Goal: Task Accomplishment & Management: Use online tool/utility

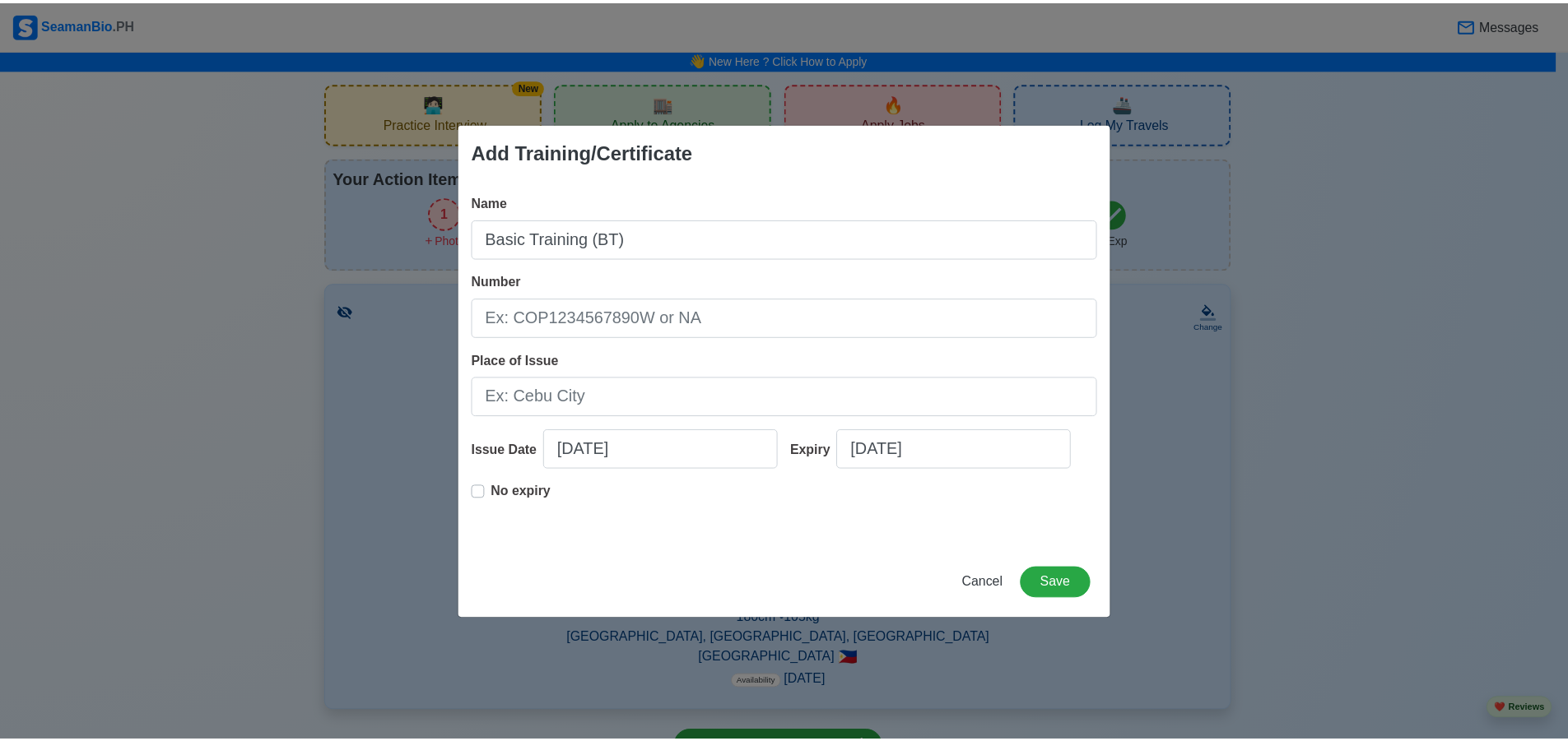
scroll to position [1842, 0]
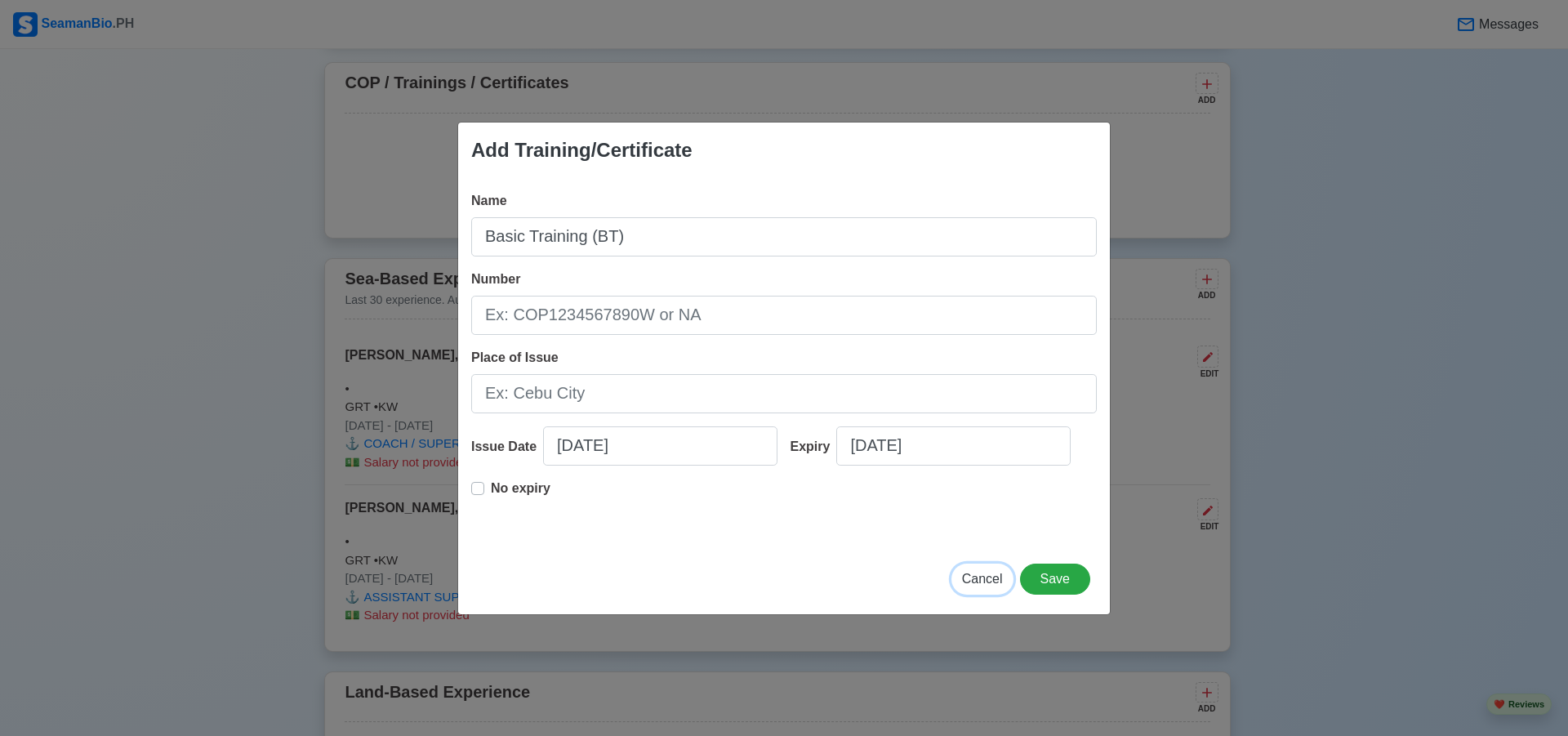
click at [980, 586] on span "Cancel" at bounding box center [982, 579] width 41 height 14
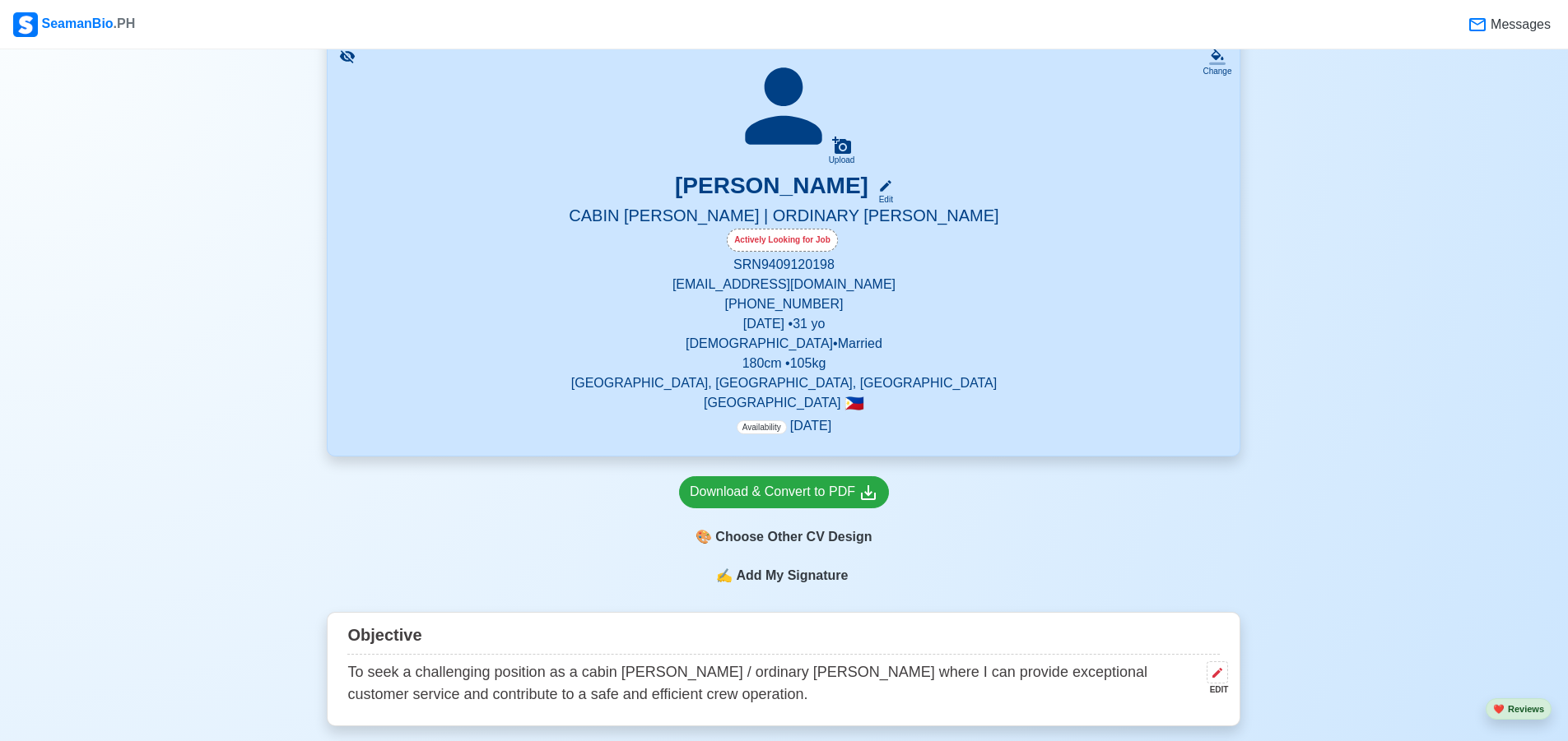
scroll to position [0, 0]
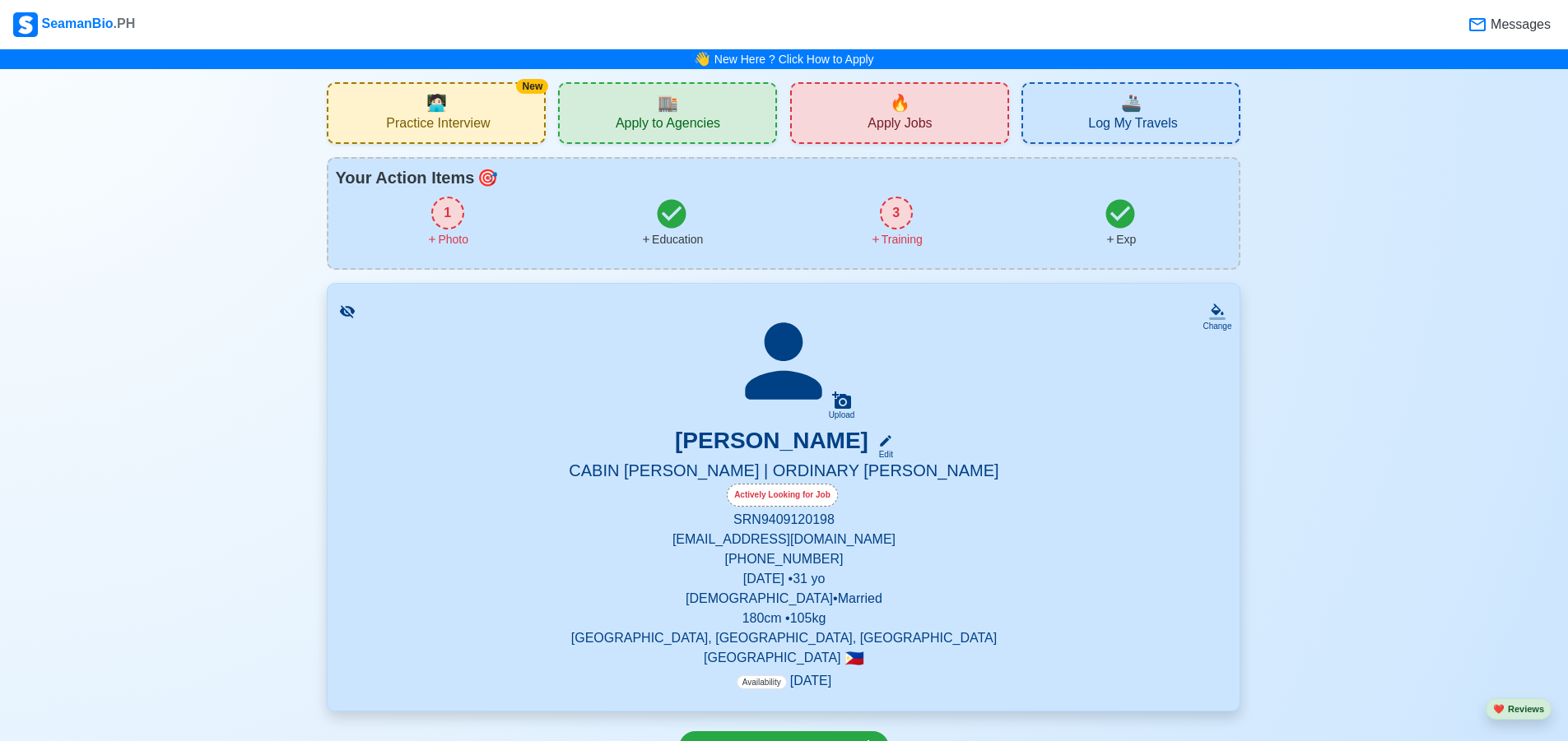
click at [896, 118] on span "Apply Jobs" at bounding box center [900, 126] width 64 height 21
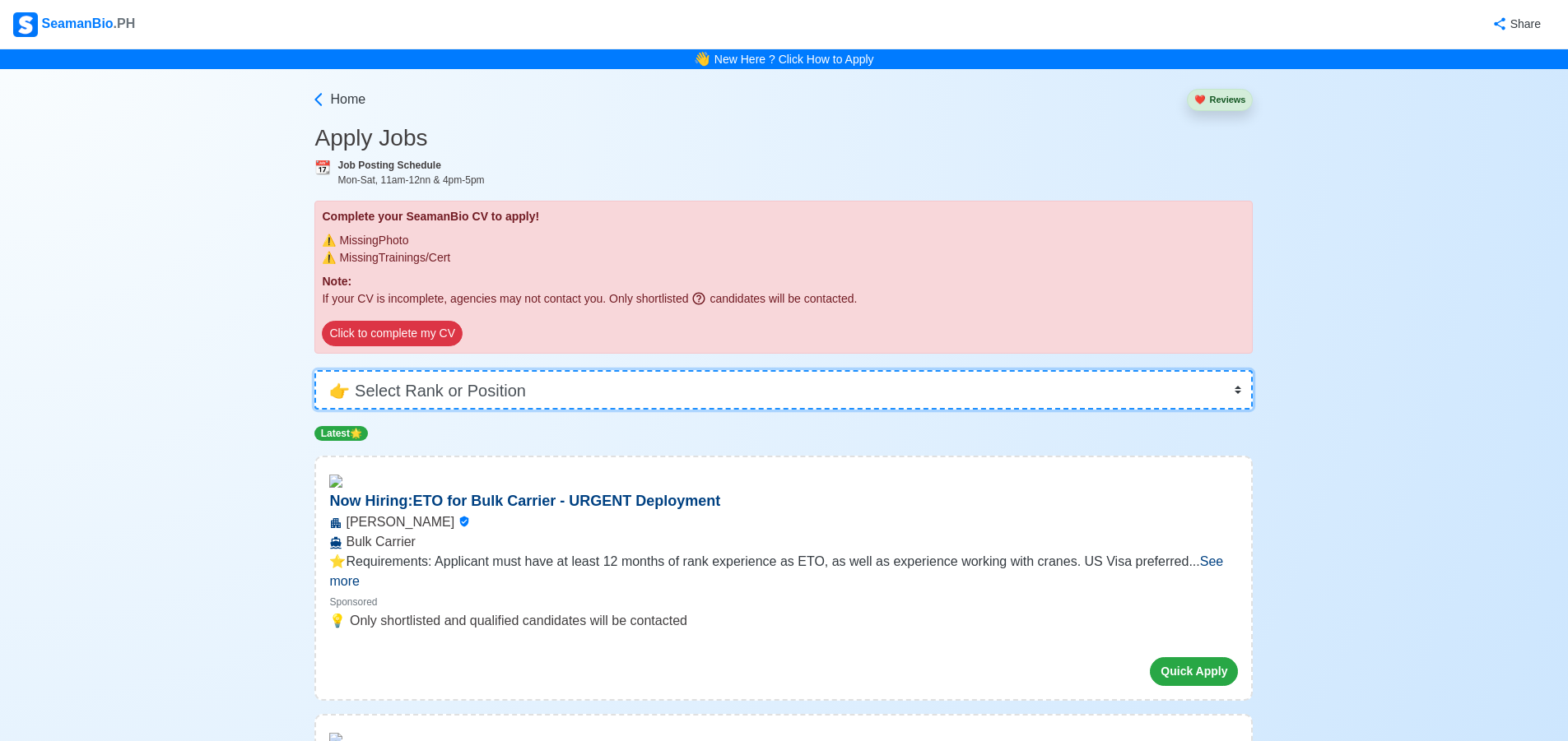
click at [484, 387] on select "👉 Select Rank or Position Master Chief Officer 2nd Officer 3rd Officer Junior O…" at bounding box center [783, 390] width 938 height 39
select select "Ordinary [PERSON_NAME]"
click at [321, 370] on select "👉 Select Rank or Position Master Chief Officer 2nd Officer 3rd Officer Junior O…" at bounding box center [783, 390] width 938 height 39
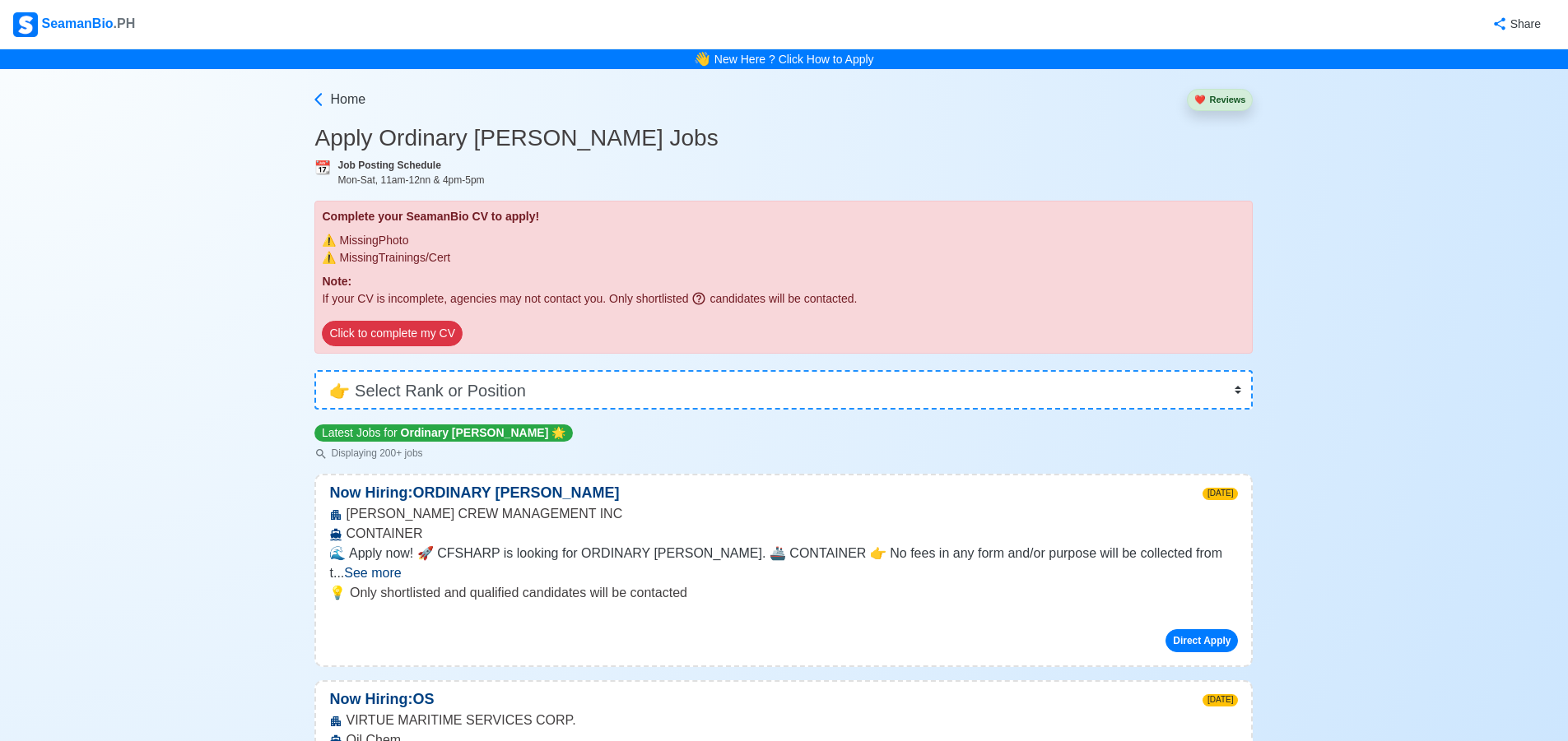
click at [401, 566] on span "See more" at bounding box center [372, 573] width 56 height 14
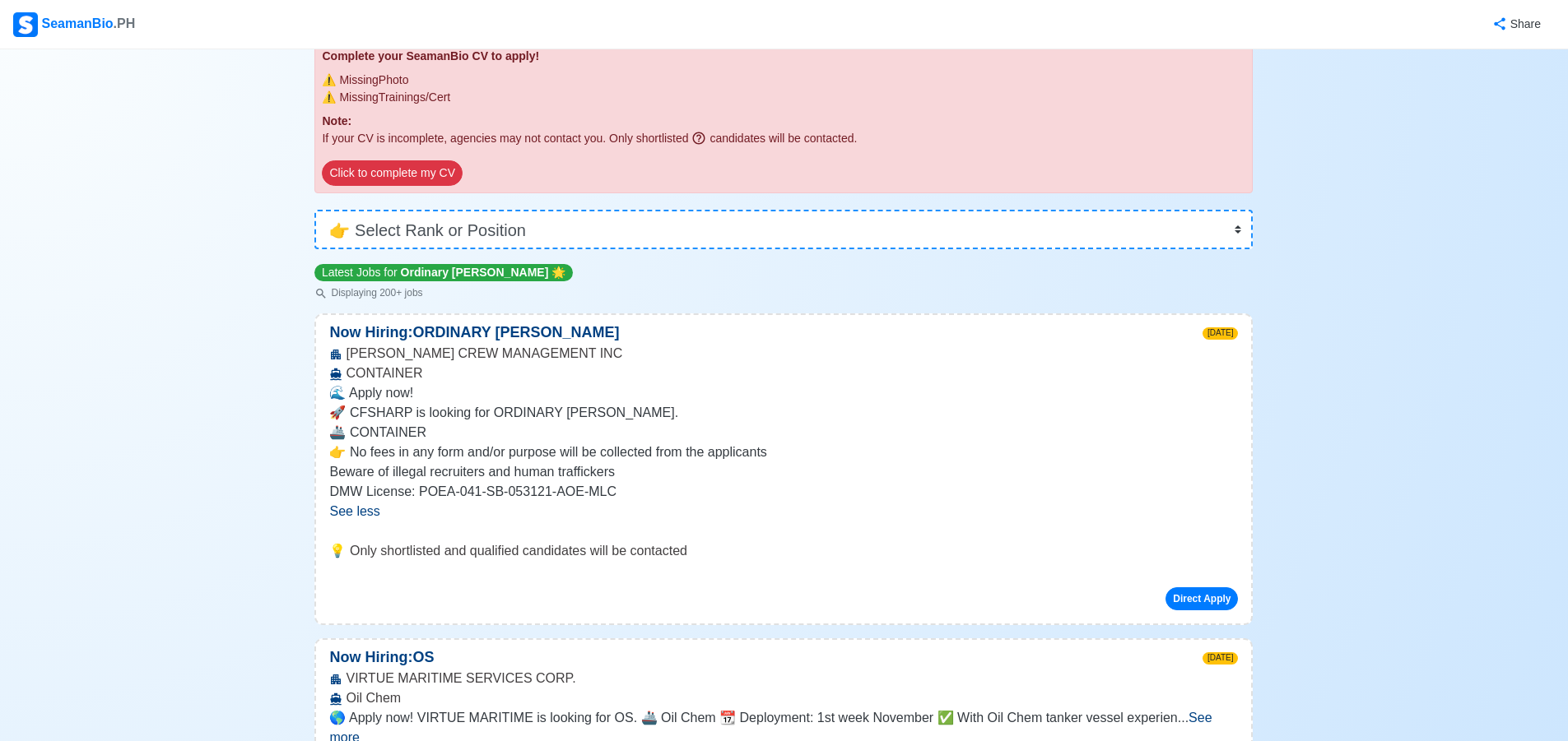
scroll to position [165, 0]
